Goal: Task Accomplishment & Management: Manage account settings

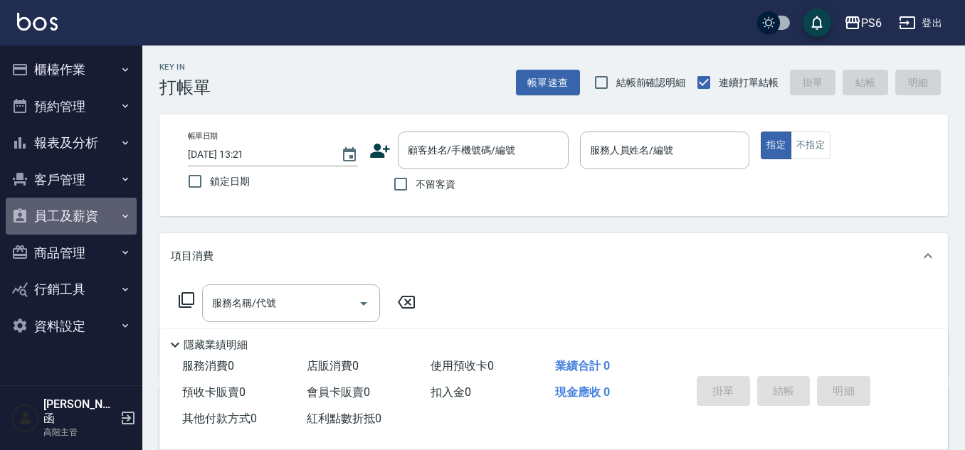
click at [68, 215] on button "員工及薪資" at bounding box center [71, 216] width 131 height 37
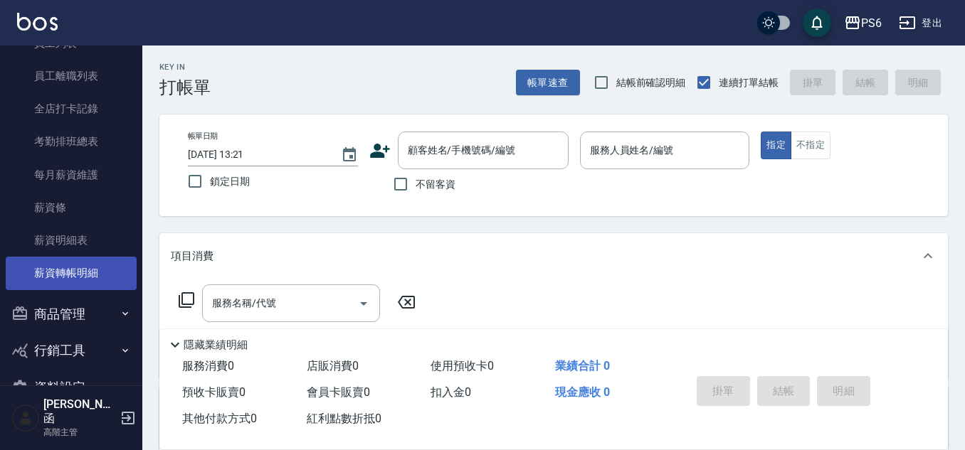
scroll to position [142, 0]
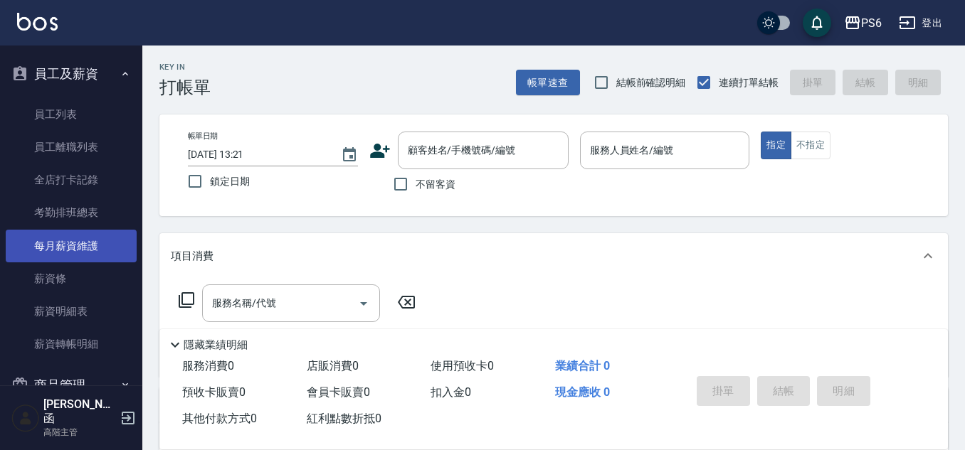
click at [94, 241] on link "每月薪資維護" at bounding box center [71, 246] width 131 height 33
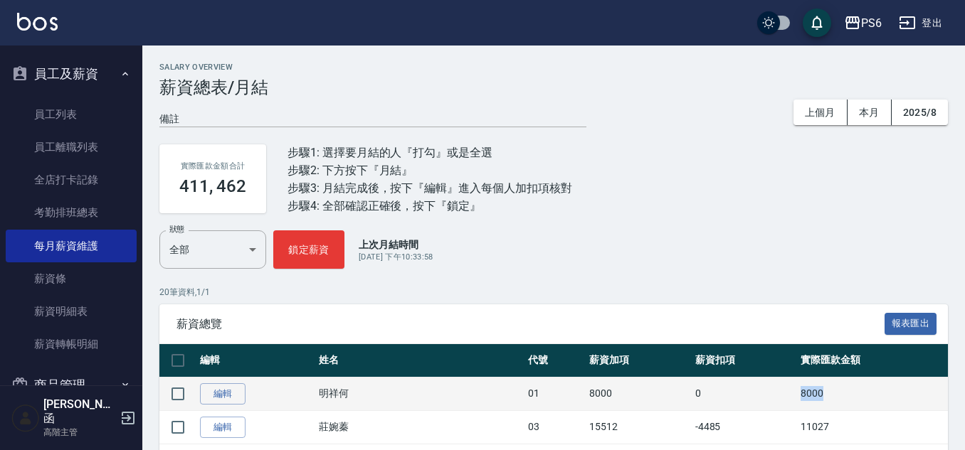
drag, startPoint x: 766, startPoint y: 387, endPoint x: 879, endPoint y: 402, distance: 114.1
click at [879, 402] on tr "編輯 明祥何 01 8000 0 8000" at bounding box center [553, 393] width 788 height 33
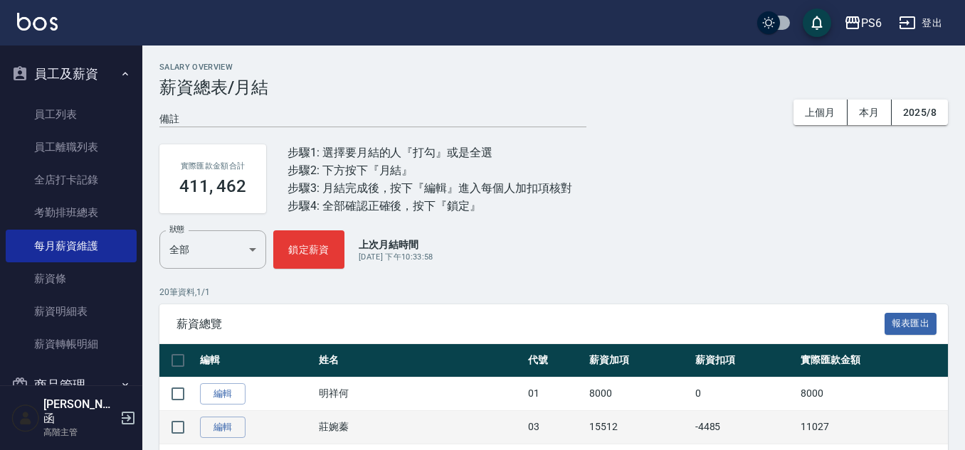
click at [734, 420] on td "-4485" at bounding box center [745, 427] width 106 height 33
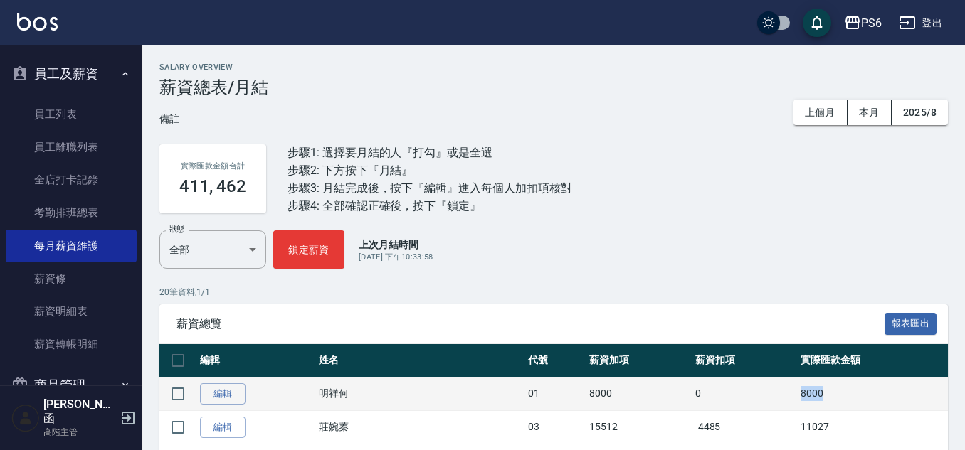
drag, startPoint x: 765, startPoint y: 393, endPoint x: 853, endPoint y: 408, distance: 89.6
click at [853, 408] on tr "編輯 明祥何 01 8000 0 8000" at bounding box center [553, 393] width 788 height 33
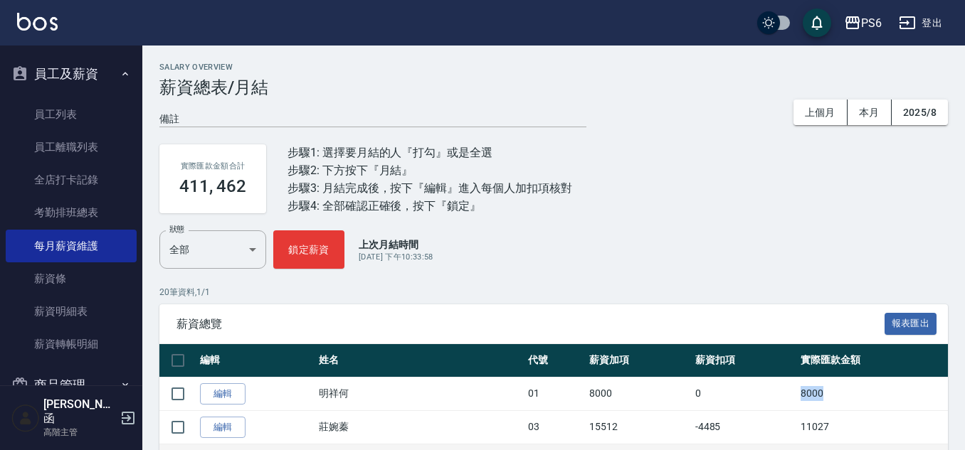
copy tr "8000"
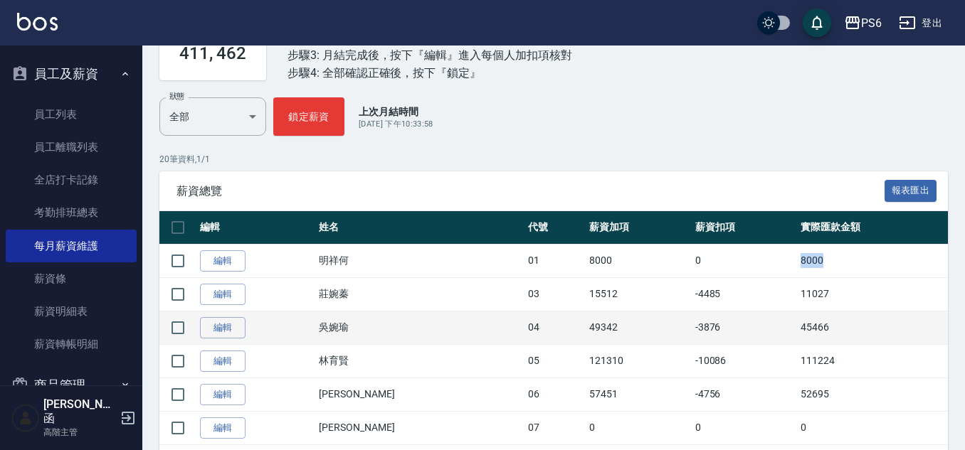
scroll to position [142, 0]
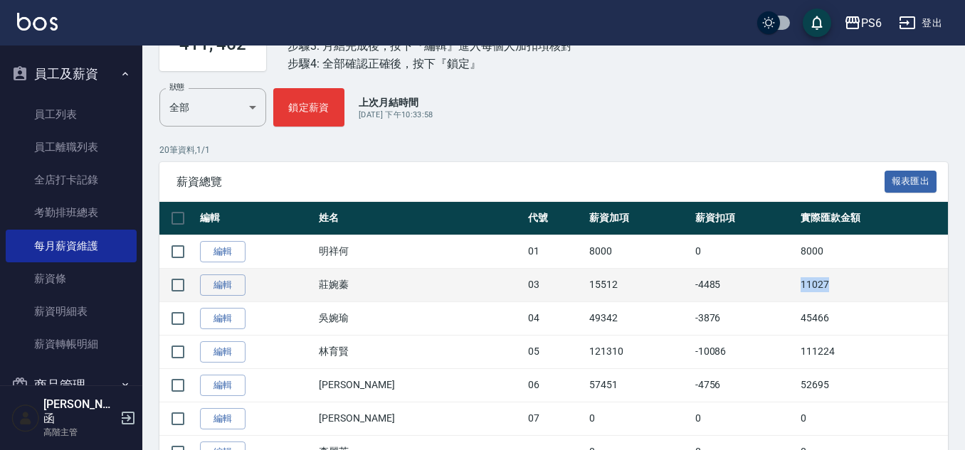
drag, startPoint x: 761, startPoint y: 279, endPoint x: 813, endPoint y: 286, distance: 51.7
click at [813, 286] on tr "編輯 [PERSON_NAME] 03 15512 -4485 11027" at bounding box center [553, 284] width 788 height 33
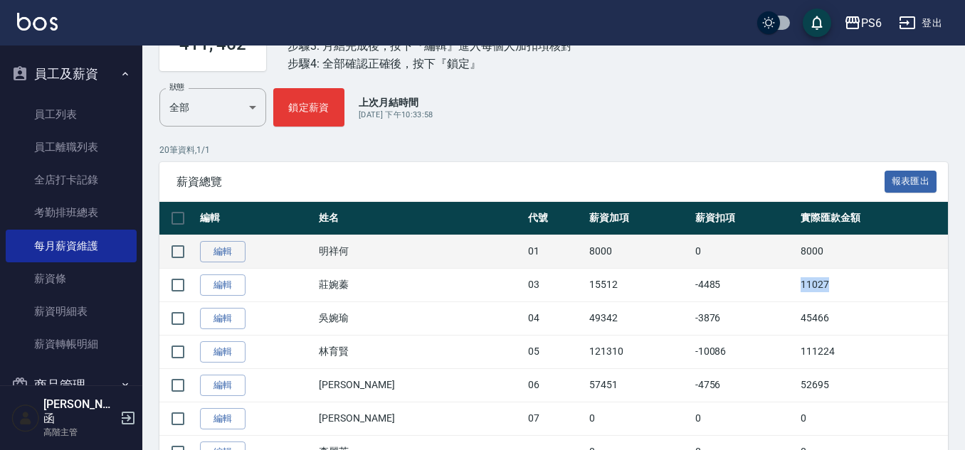
copy tr "11027"
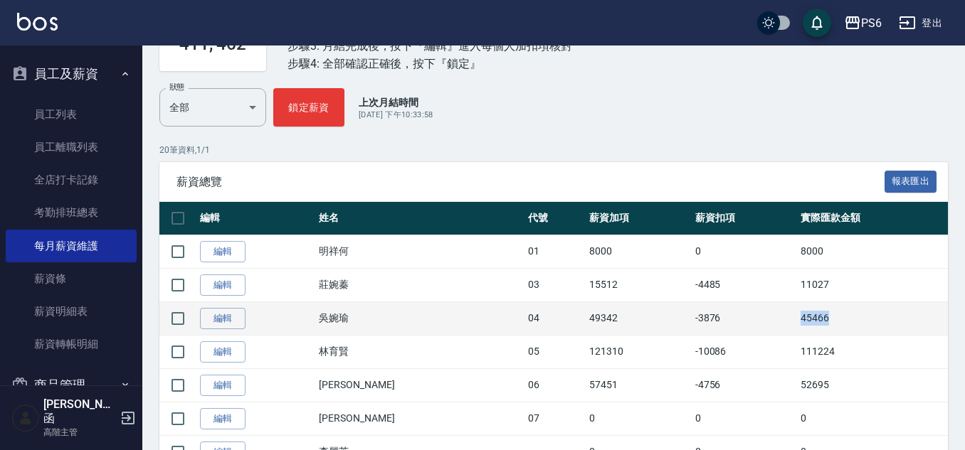
drag, startPoint x: 773, startPoint y: 315, endPoint x: 860, endPoint y: 324, distance: 87.3
click at [860, 324] on tr "編輯 [PERSON_NAME] 04 49342 -3876 45466" at bounding box center [553, 318] width 788 height 33
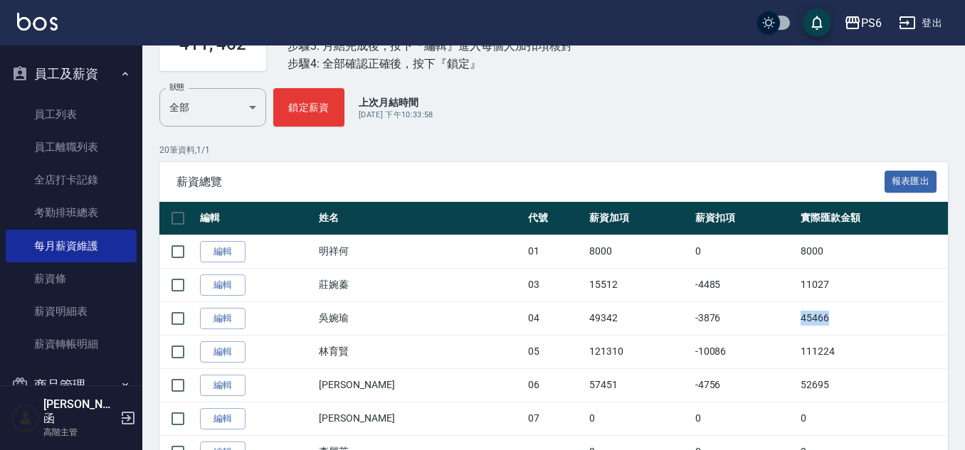
copy tr "45466"
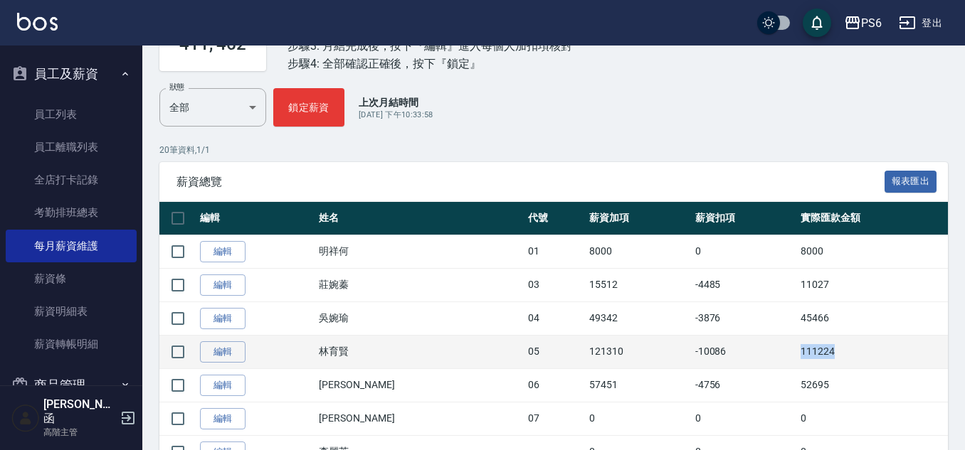
drag, startPoint x: 763, startPoint y: 352, endPoint x: 858, endPoint y: 355, distance: 94.7
click at [858, 355] on tr "編輯 [PERSON_NAME] 05 121310 -10086 111224" at bounding box center [553, 351] width 788 height 33
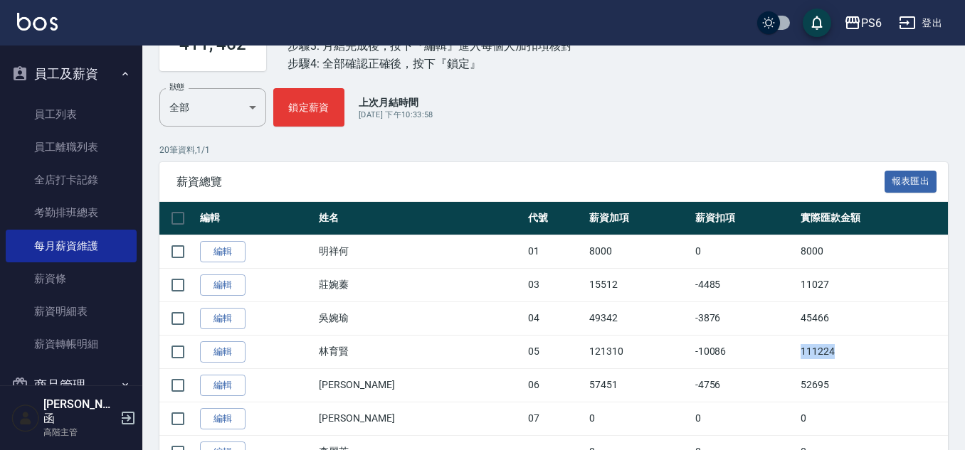
copy tr "111224"
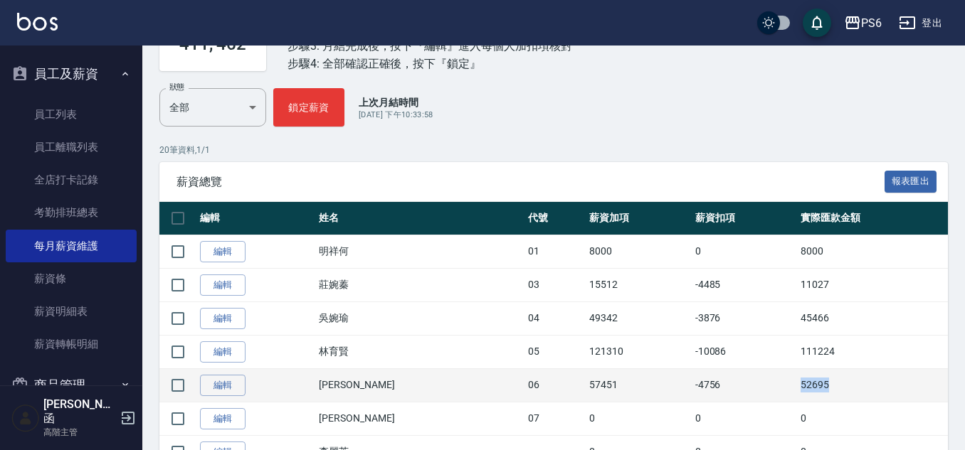
drag, startPoint x: 764, startPoint y: 384, endPoint x: 840, endPoint y: 383, distance: 75.4
click at [840, 383] on tr "編輯 [PERSON_NAME] 06 57451 -4756 52695" at bounding box center [553, 385] width 788 height 33
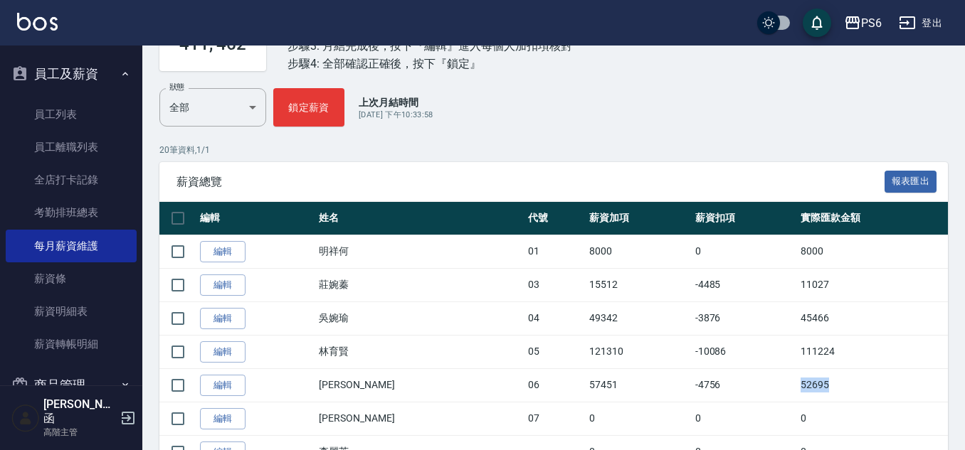
copy tr "52695"
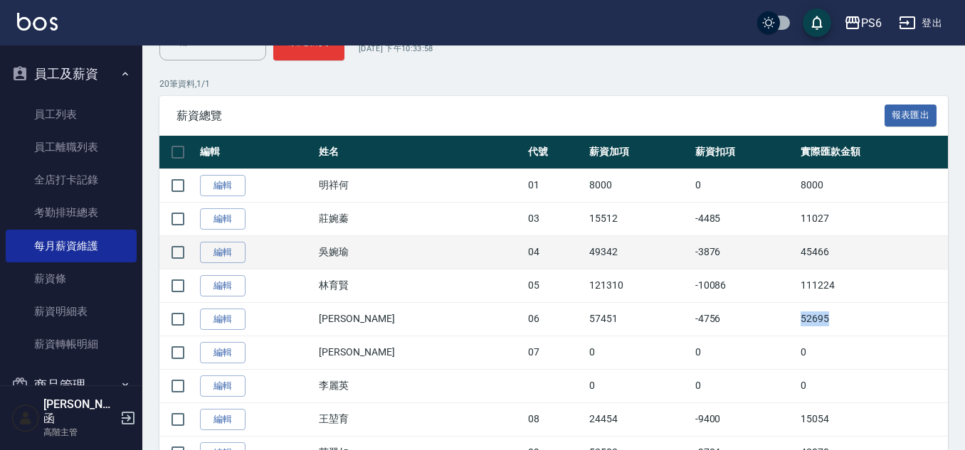
scroll to position [285, 0]
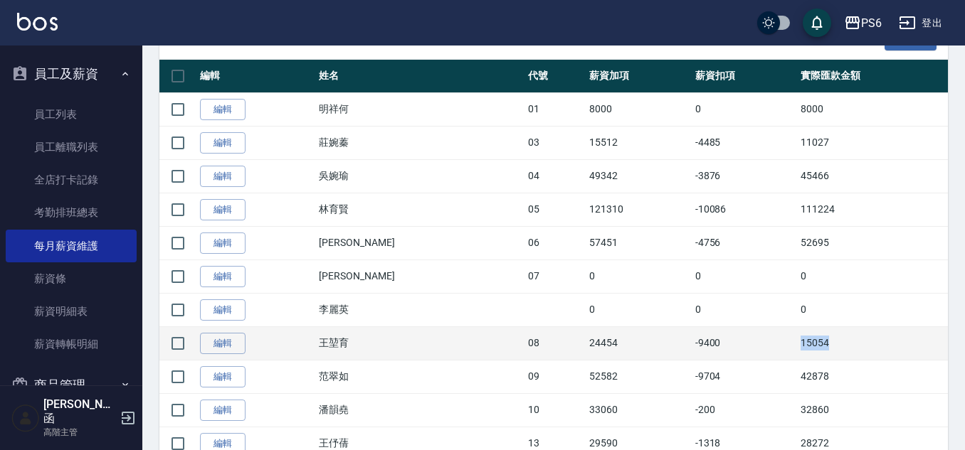
drag, startPoint x: 789, startPoint y: 341, endPoint x: 840, endPoint y: 339, distance: 50.5
click at [840, 339] on tr "編輯 [PERSON_NAME] 08 24454 -9400 15054" at bounding box center [553, 343] width 788 height 33
copy tr "15054"
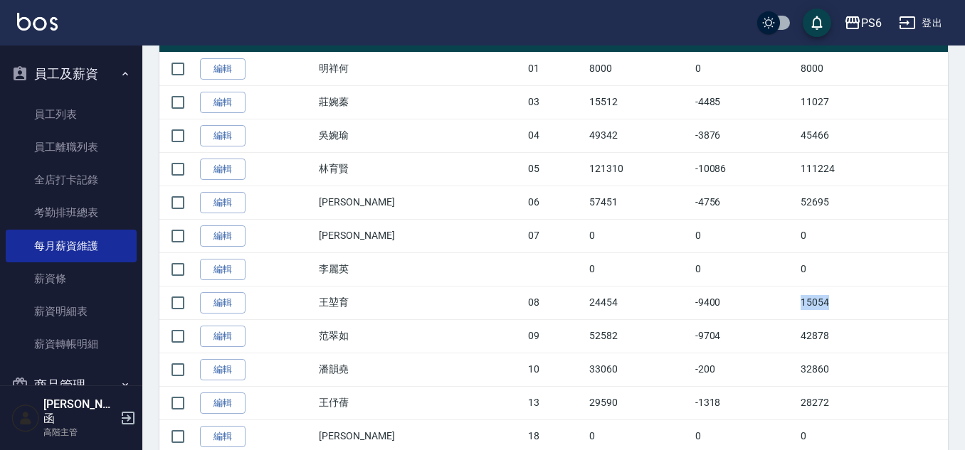
scroll to position [144, 0]
